Goal: Transaction & Acquisition: Book appointment/travel/reservation

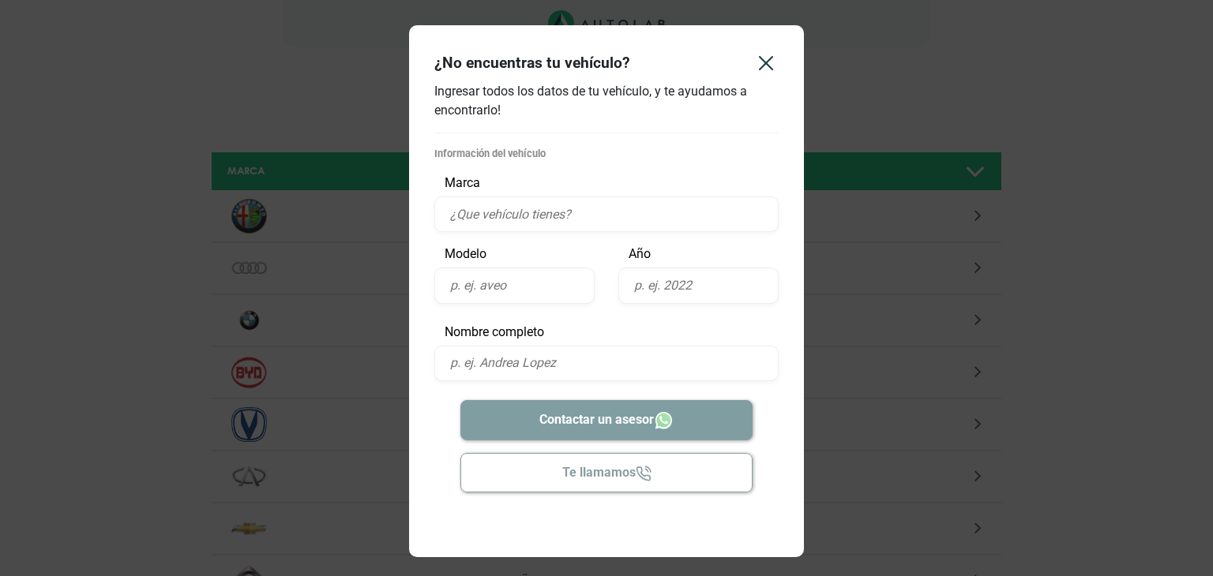
click at [648, 208] on input "text" at bounding box center [606, 215] width 344 height 36
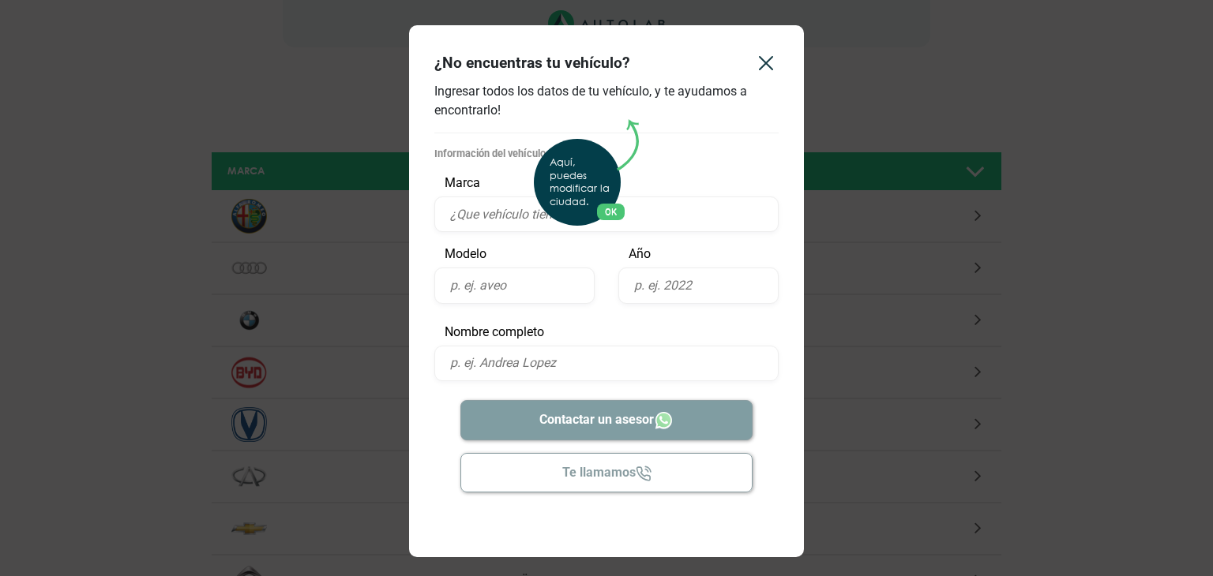
click at [760, 63] on div "Aquí, puedes modificar la ciudad. OK .aex,.bex{fill:none!important;stroke:#50c4…" at bounding box center [606, 288] width 1213 height 576
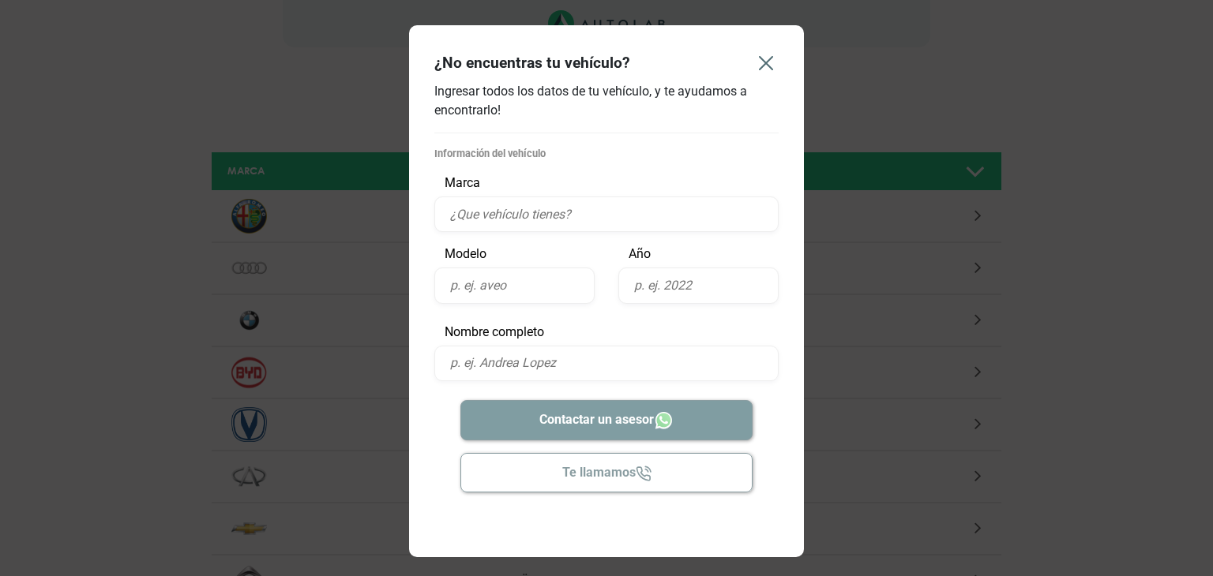
click at [769, 64] on icon "Close" at bounding box center [765, 63] width 25 height 25
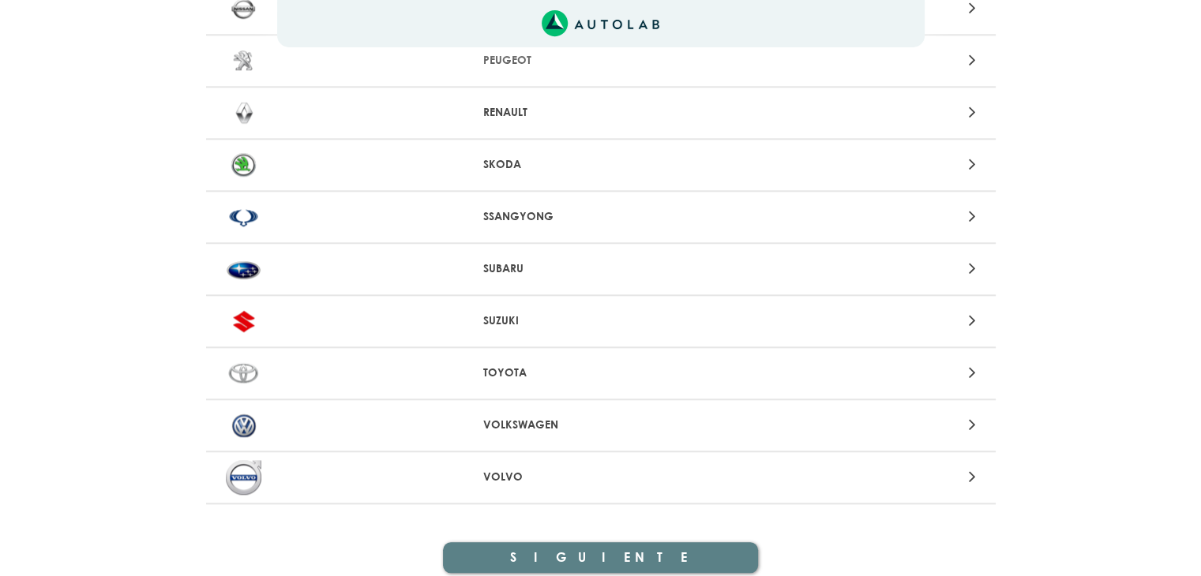
scroll to position [1579, 0]
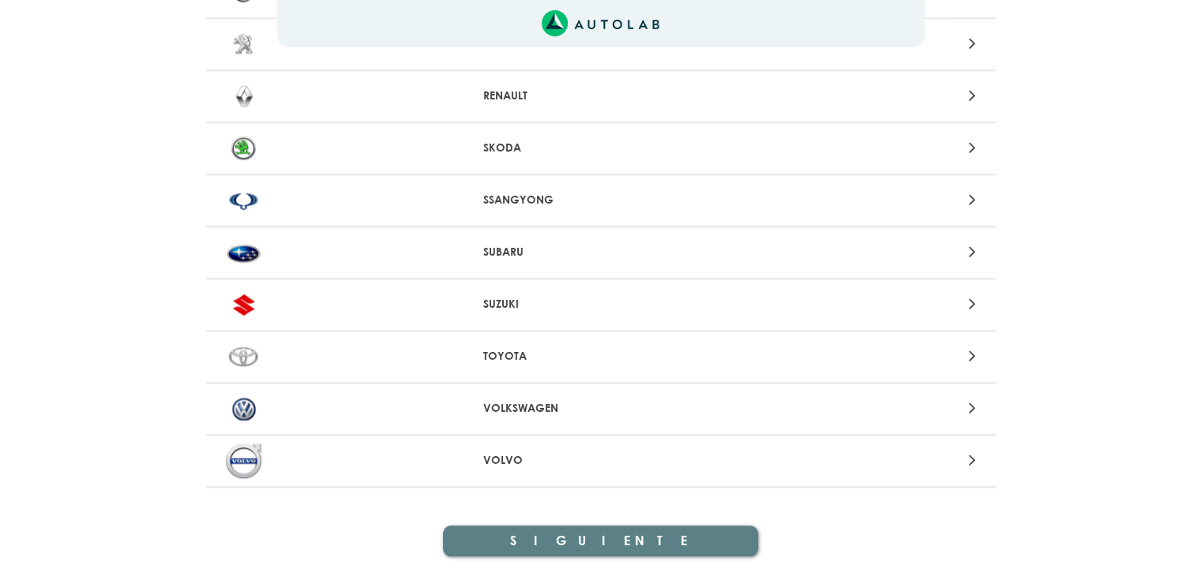
click at [490, 244] on p "SUBARU" at bounding box center [600, 252] width 235 height 17
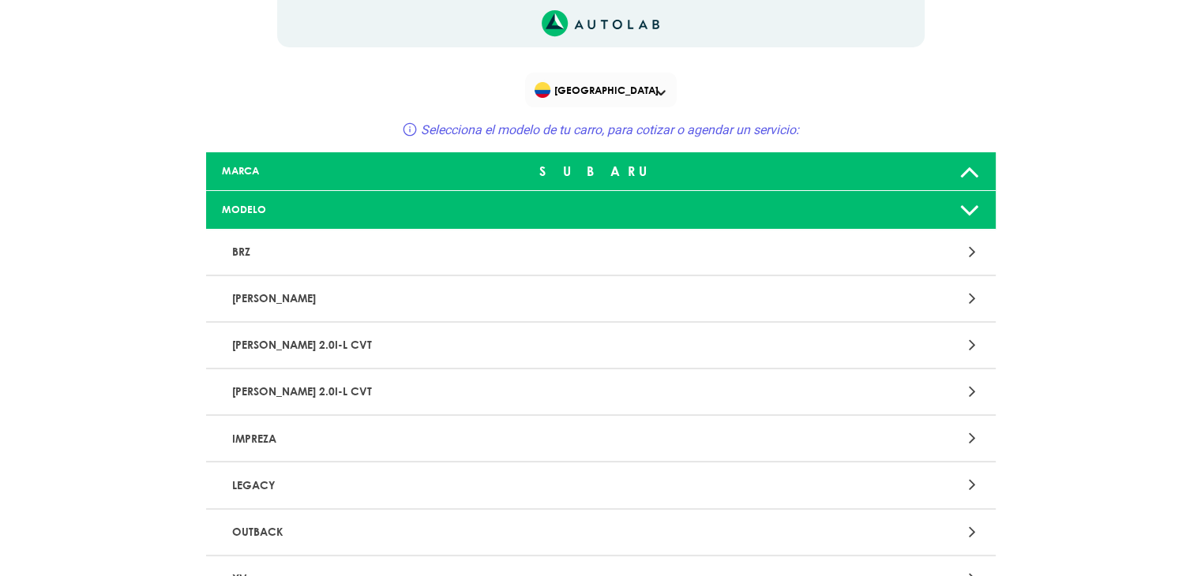
click at [505, 302] on p "FORESTER" at bounding box center [472, 298] width 492 height 29
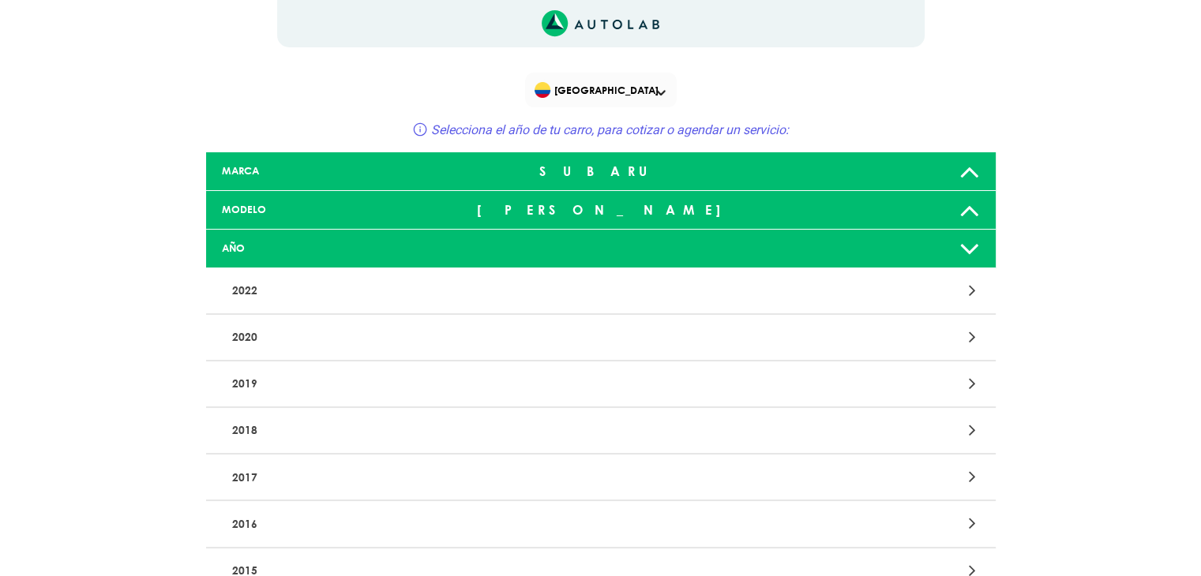
click at [262, 437] on p "2018" at bounding box center [472, 430] width 492 height 29
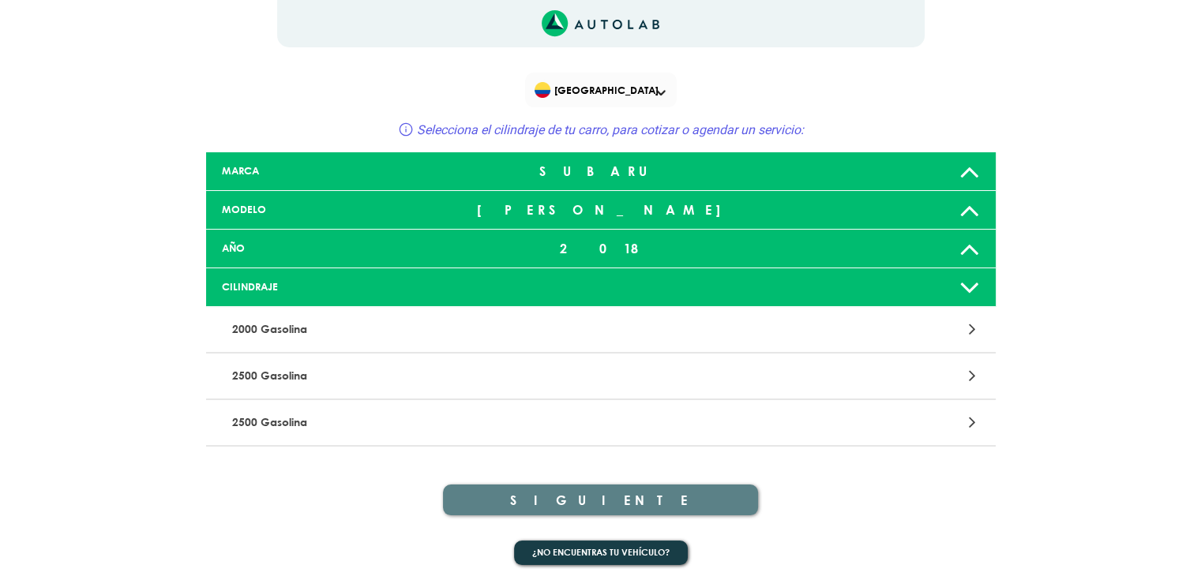
click at [290, 428] on p "2500 Gasolina" at bounding box center [472, 422] width 492 height 29
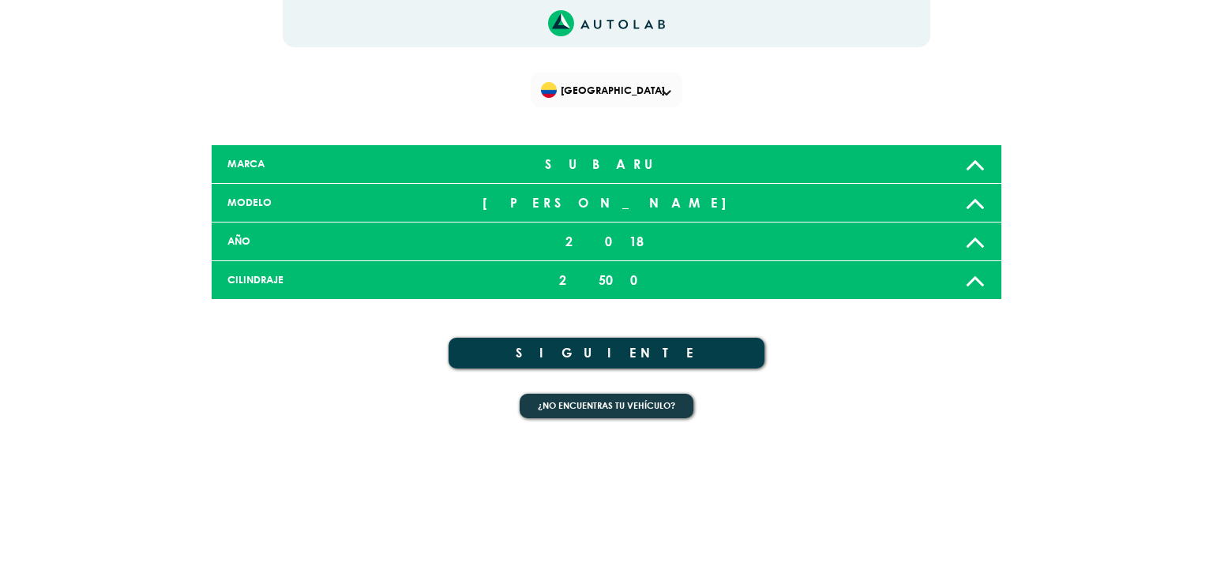
click at [537, 355] on button "SIGUIENTE" at bounding box center [607, 353] width 316 height 31
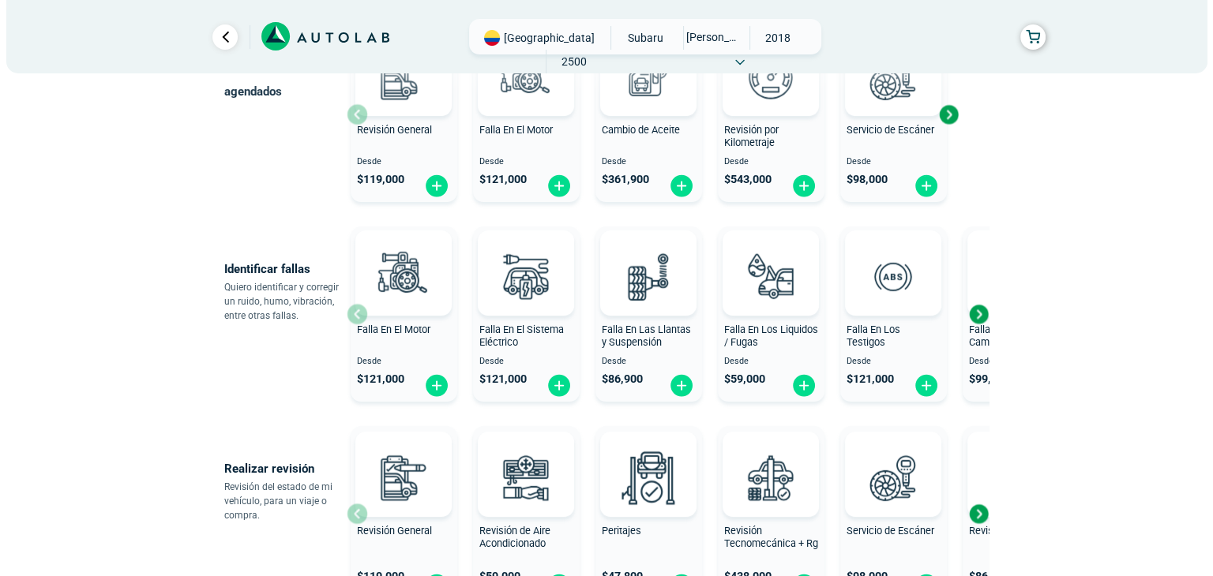
scroll to position [237, 0]
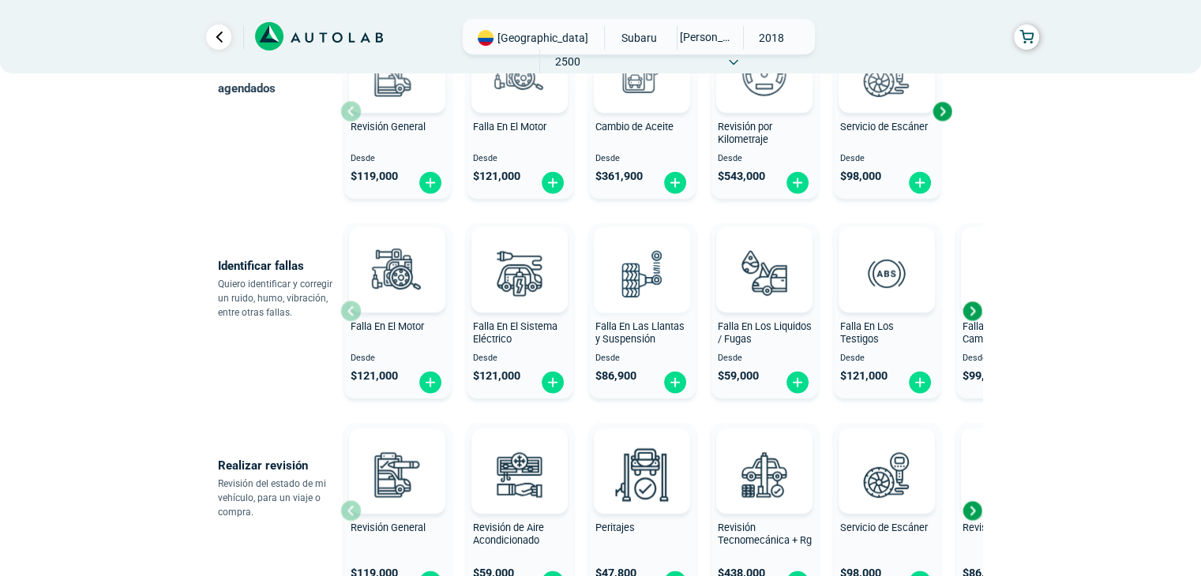
click at [643, 306] on img at bounding box center [641, 272] width 69 height 69
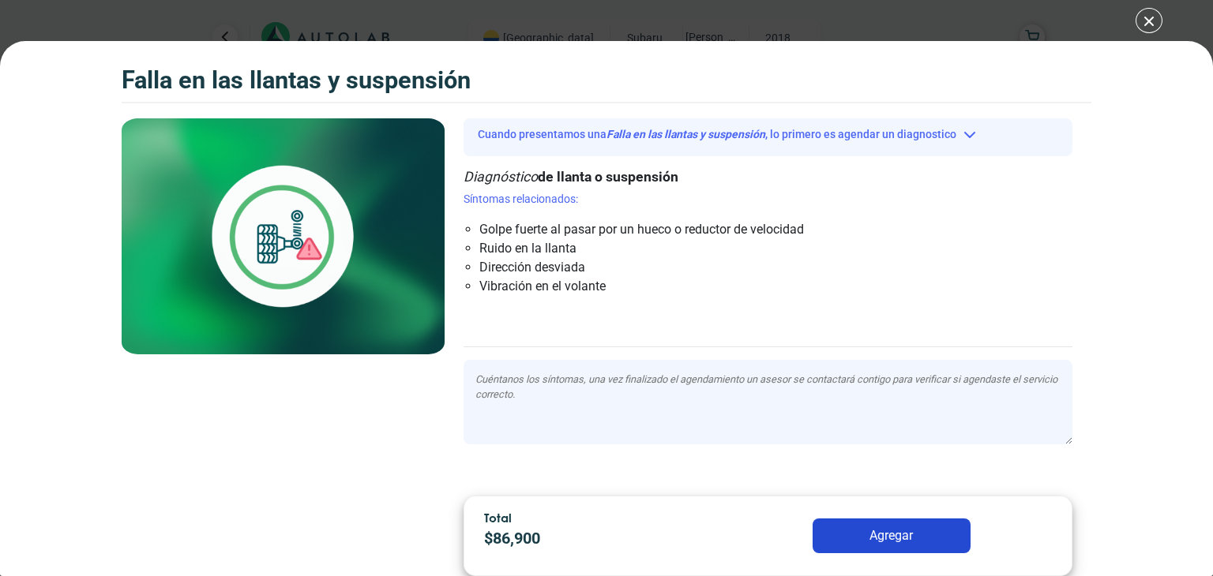
scroll to position [2, 0]
click at [608, 169] on span "de llanta o suspensión" at bounding box center [608, 175] width 141 height 16
click at [558, 193] on p "Síntomas relacionados:" at bounding box center [768, 198] width 609 height 17
drag, startPoint x: 556, startPoint y: 174, endPoint x: 514, endPoint y: 178, distance: 42.0
click at [555, 174] on span "de llanta o suspensión" at bounding box center [608, 175] width 141 height 16
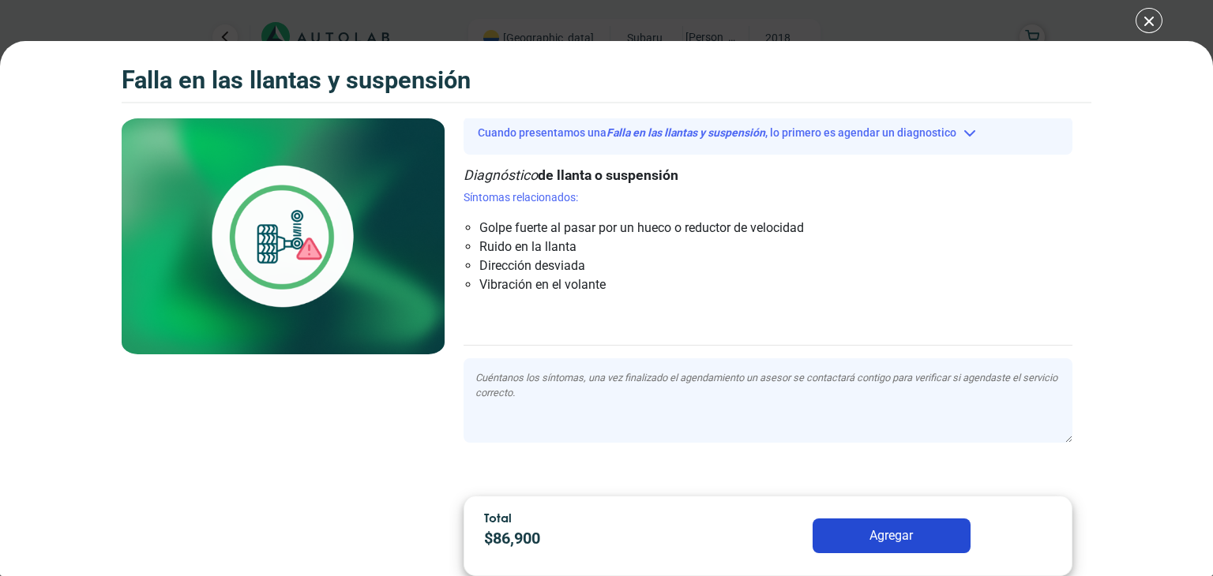
click at [501, 178] on span "Diagnóstico" at bounding box center [501, 175] width 74 height 16
click at [726, 127] on button "Cuando presentamos una Falla en las llantas y suspensión , lo primero es agenda…" at bounding box center [768, 134] width 609 height 24
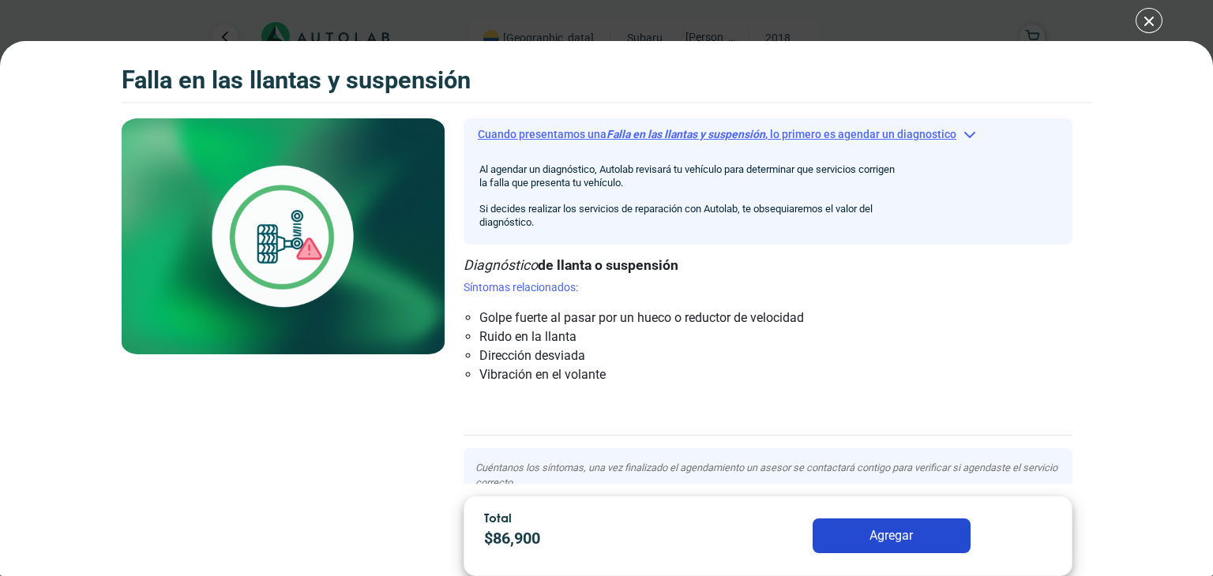
click at [726, 127] on button "Cuando presentamos una Falla en las llantas y suspensión , lo primero es agenda…" at bounding box center [768, 134] width 609 height 24
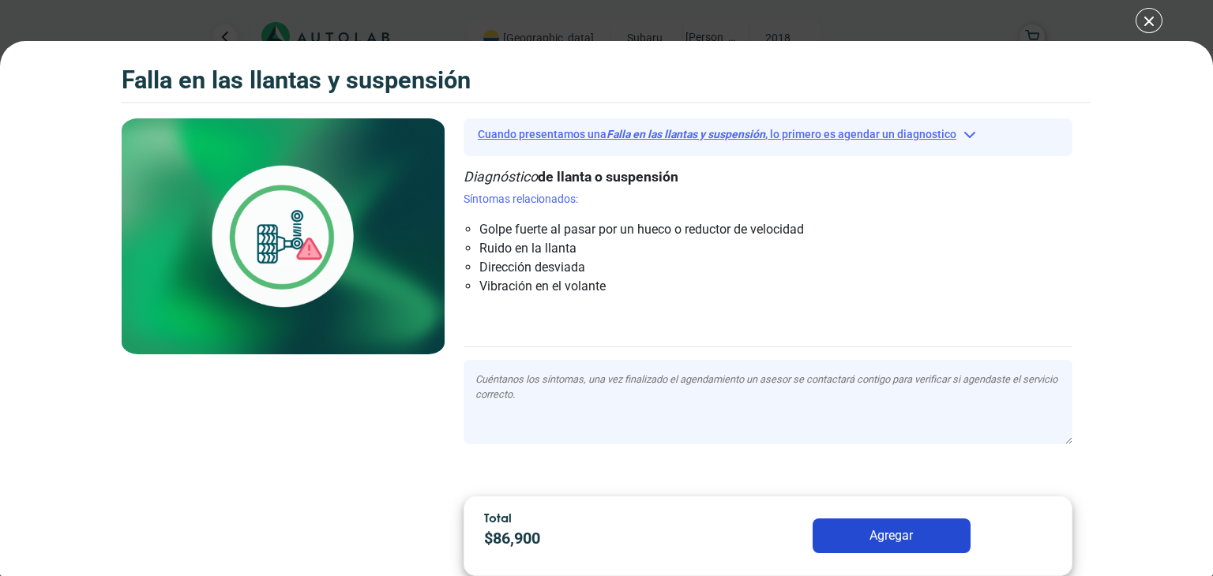
click at [726, 127] on button "Cuando presentamos una Falla en las llantas y suspensión , lo primero es agenda…" at bounding box center [768, 134] width 609 height 24
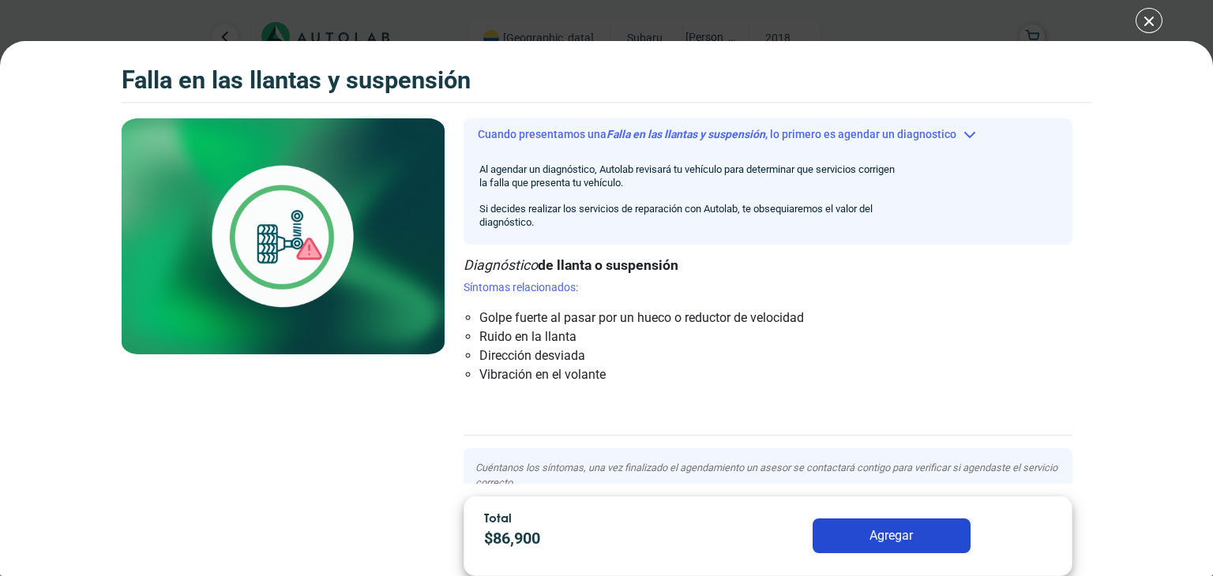
click at [1144, 15] on div "Falla en las llantas y suspensión Falla en las llantas y suspensión Cuando pres…" at bounding box center [606, 288] width 1213 height 576
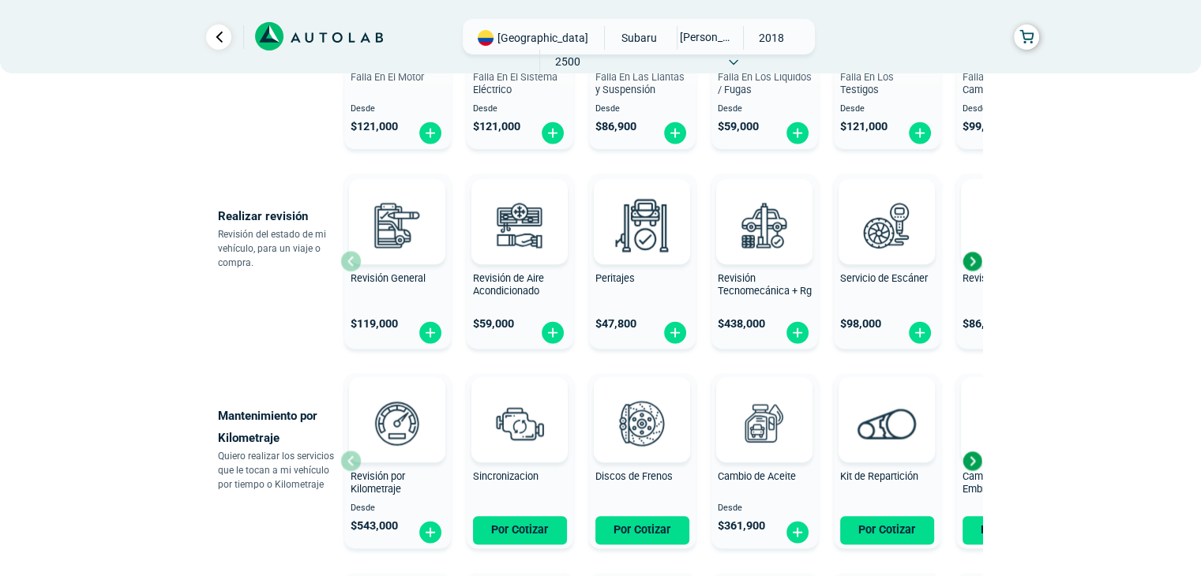
scroll to position [491, 0]
